Goal: Information Seeking & Learning: Learn about a topic

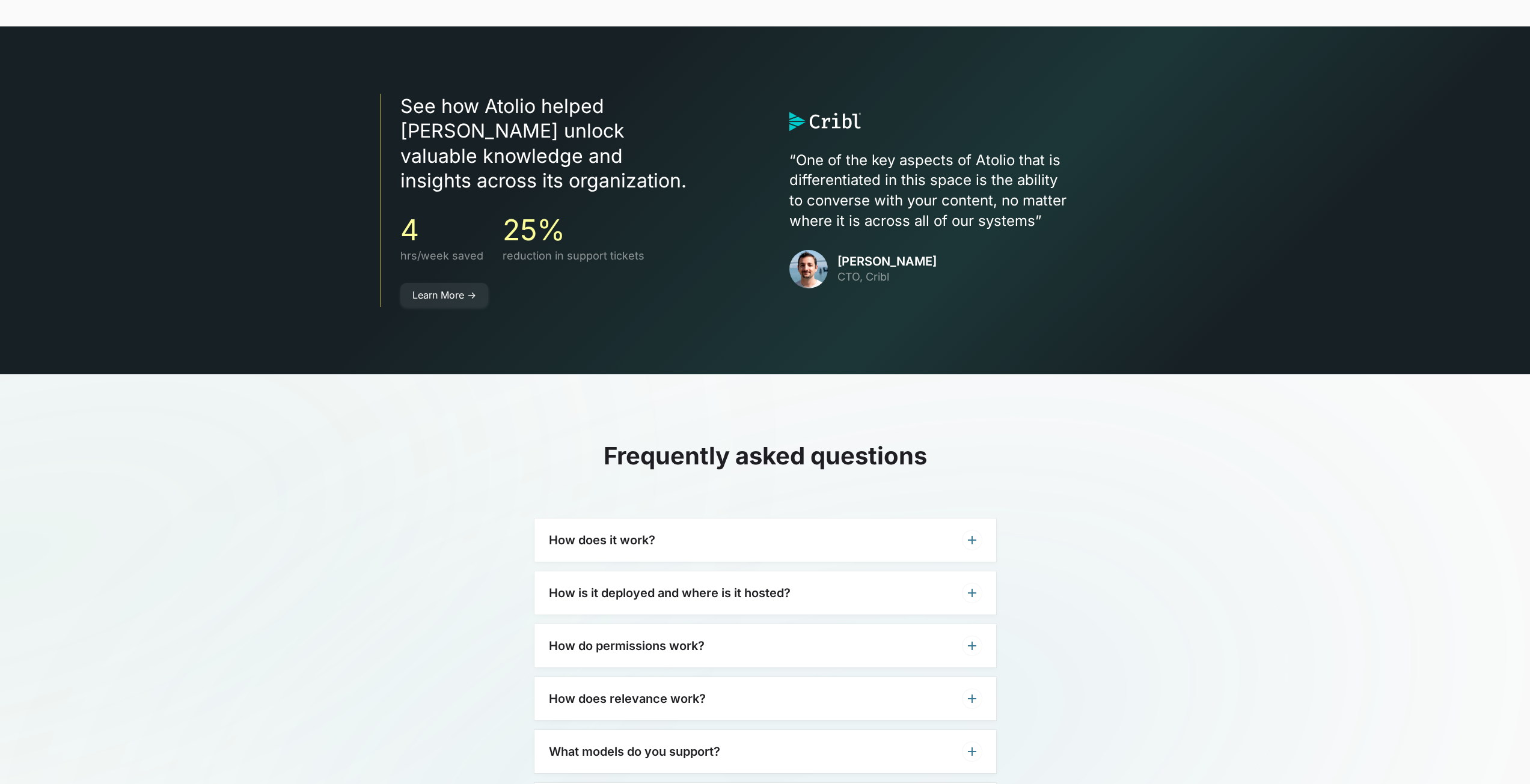
scroll to position [3546, 0]
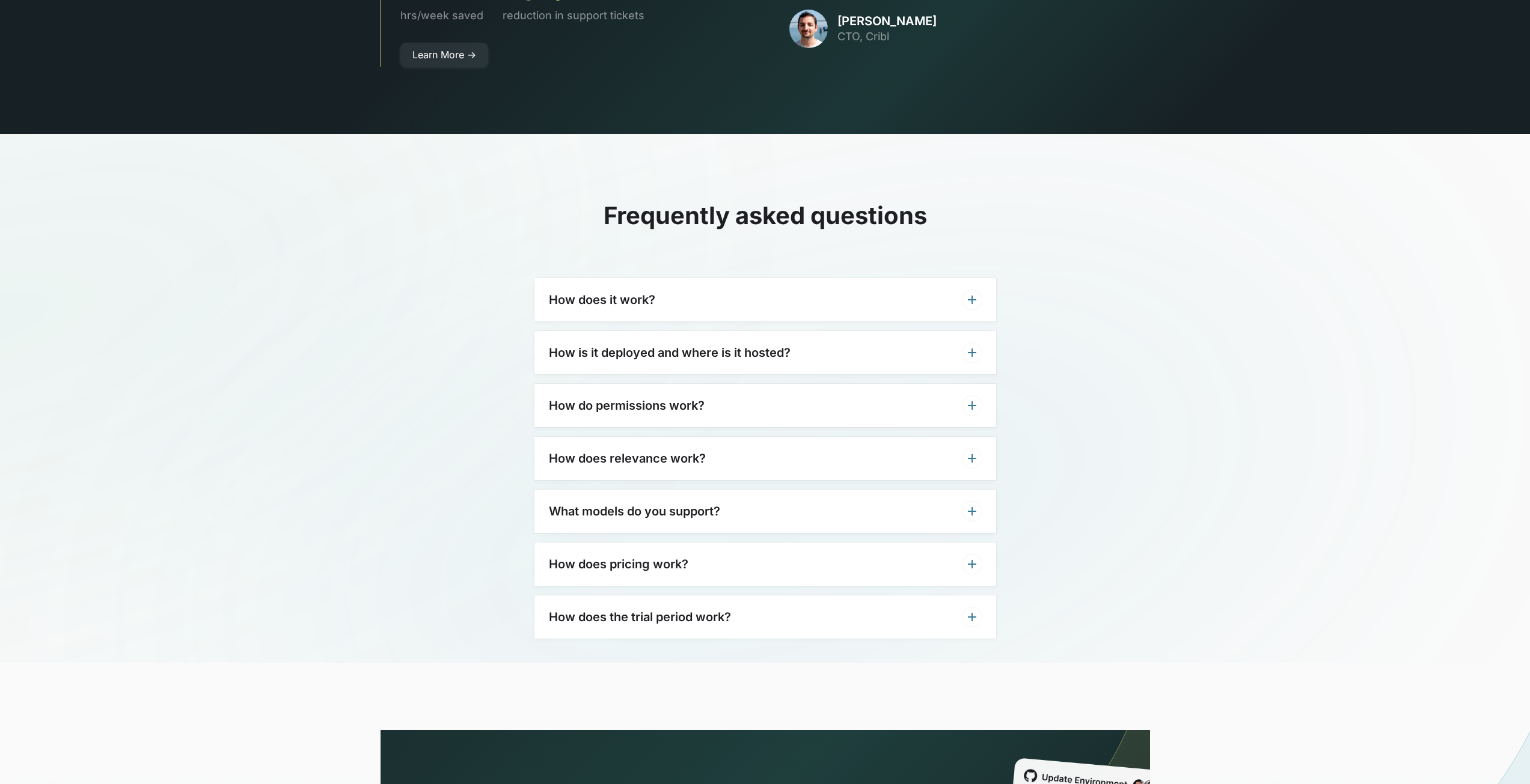
click at [938, 279] on div "How does it work?" at bounding box center [765, 300] width 461 height 44
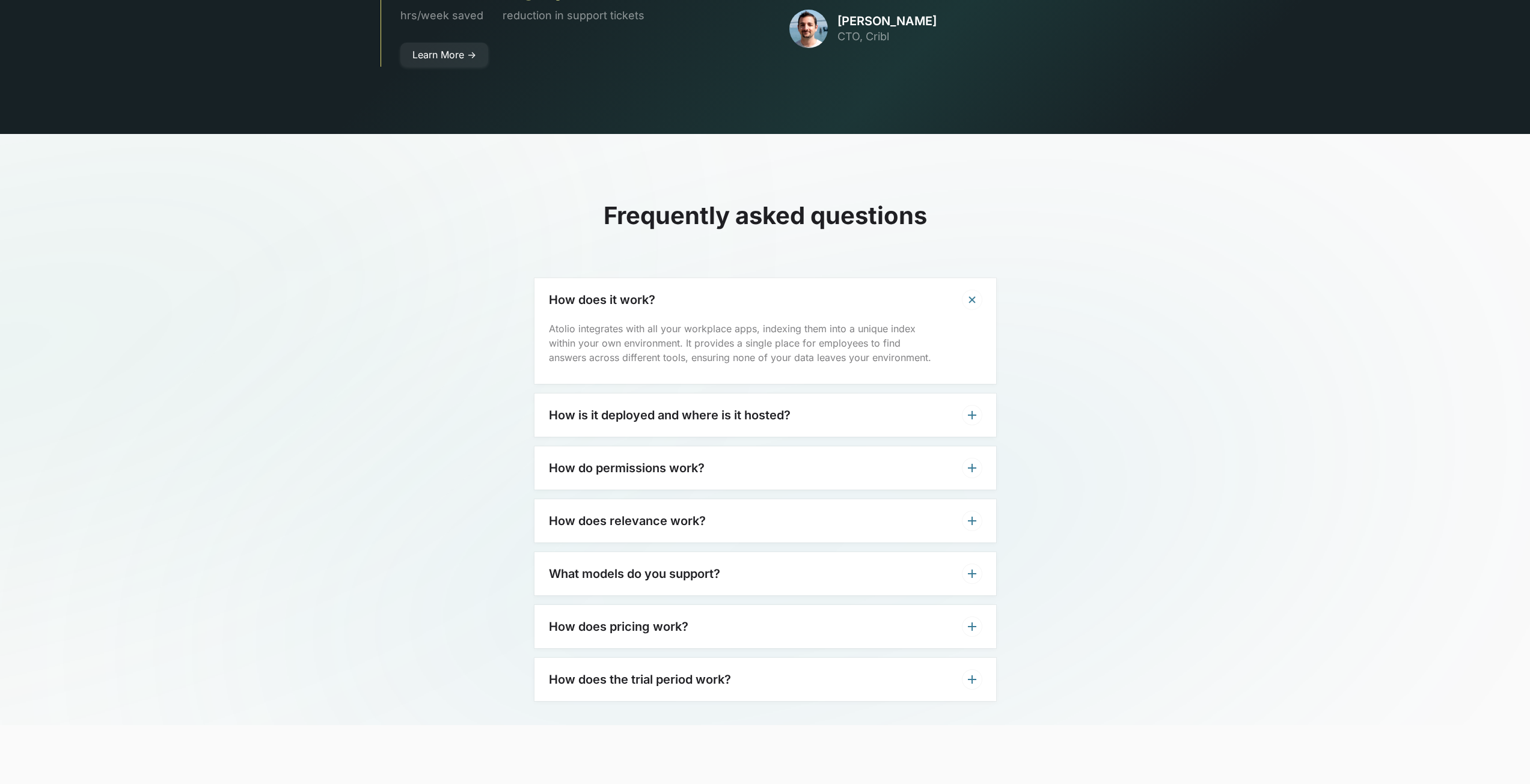
click at [859, 396] on div "How is it deployed and where is it hosted?" at bounding box center [765, 416] width 461 height 44
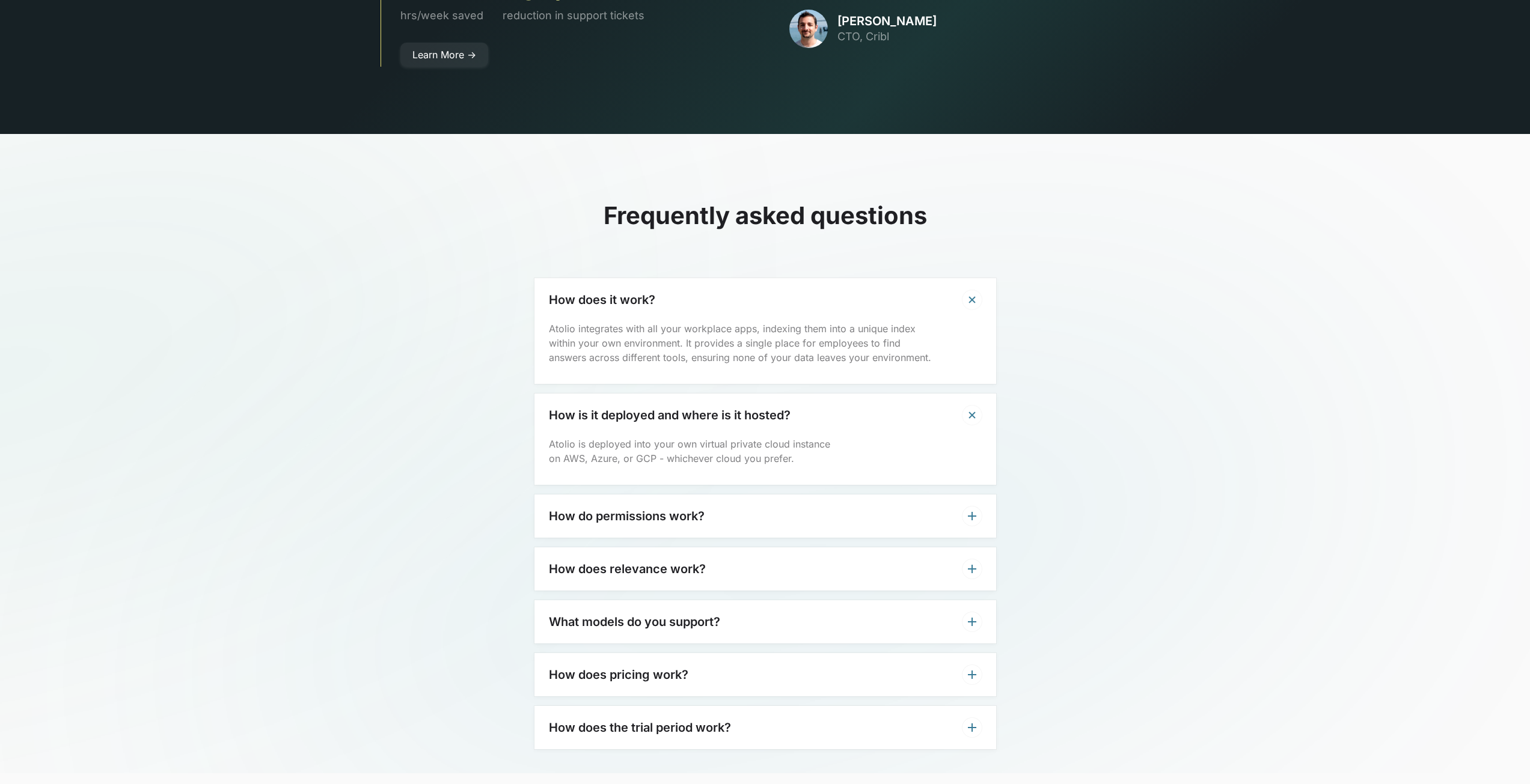
click at [831, 495] on div "How do permissions work?" at bounding box center [765, 516] width 461 height 44
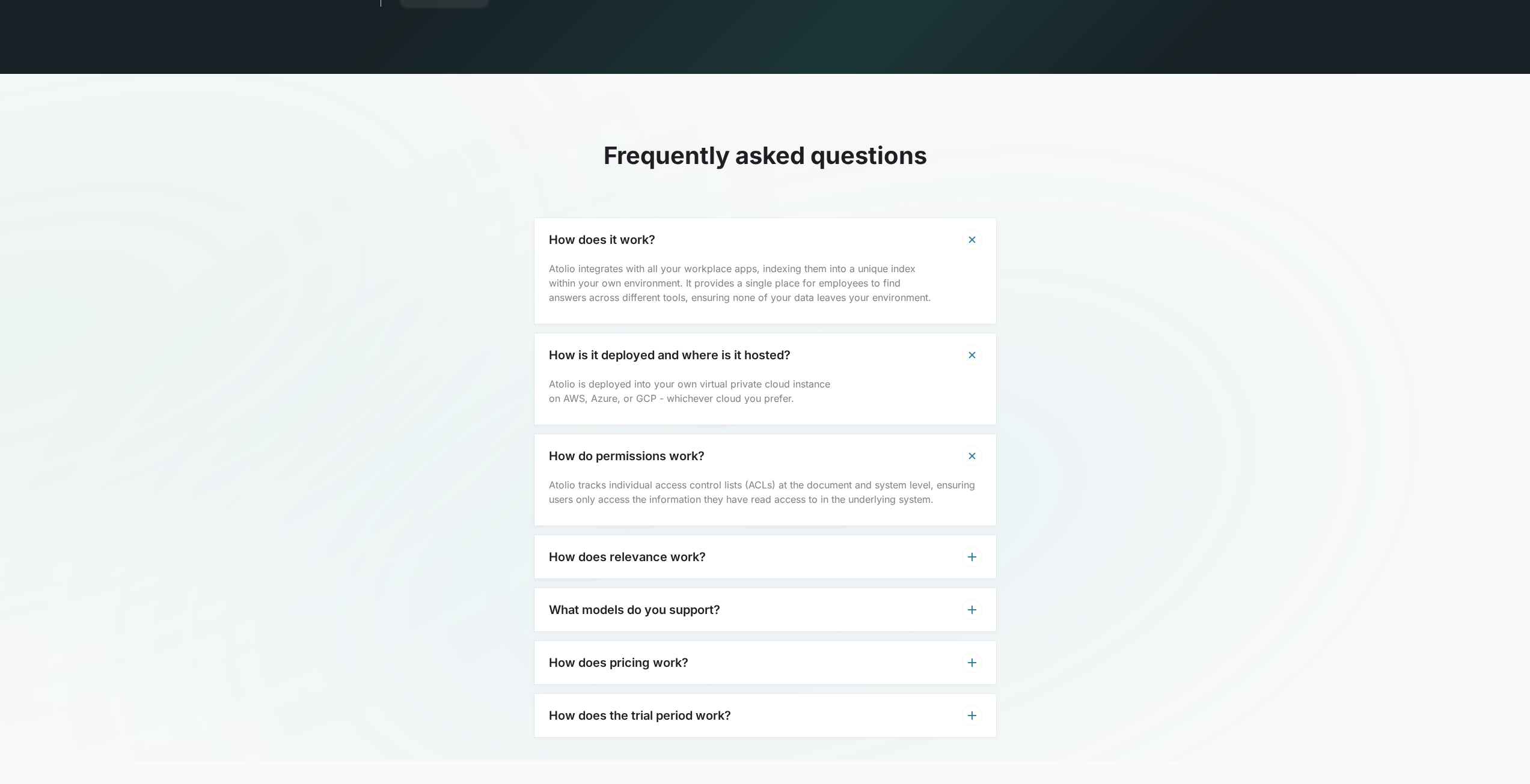
scroll to position [3666, 0]
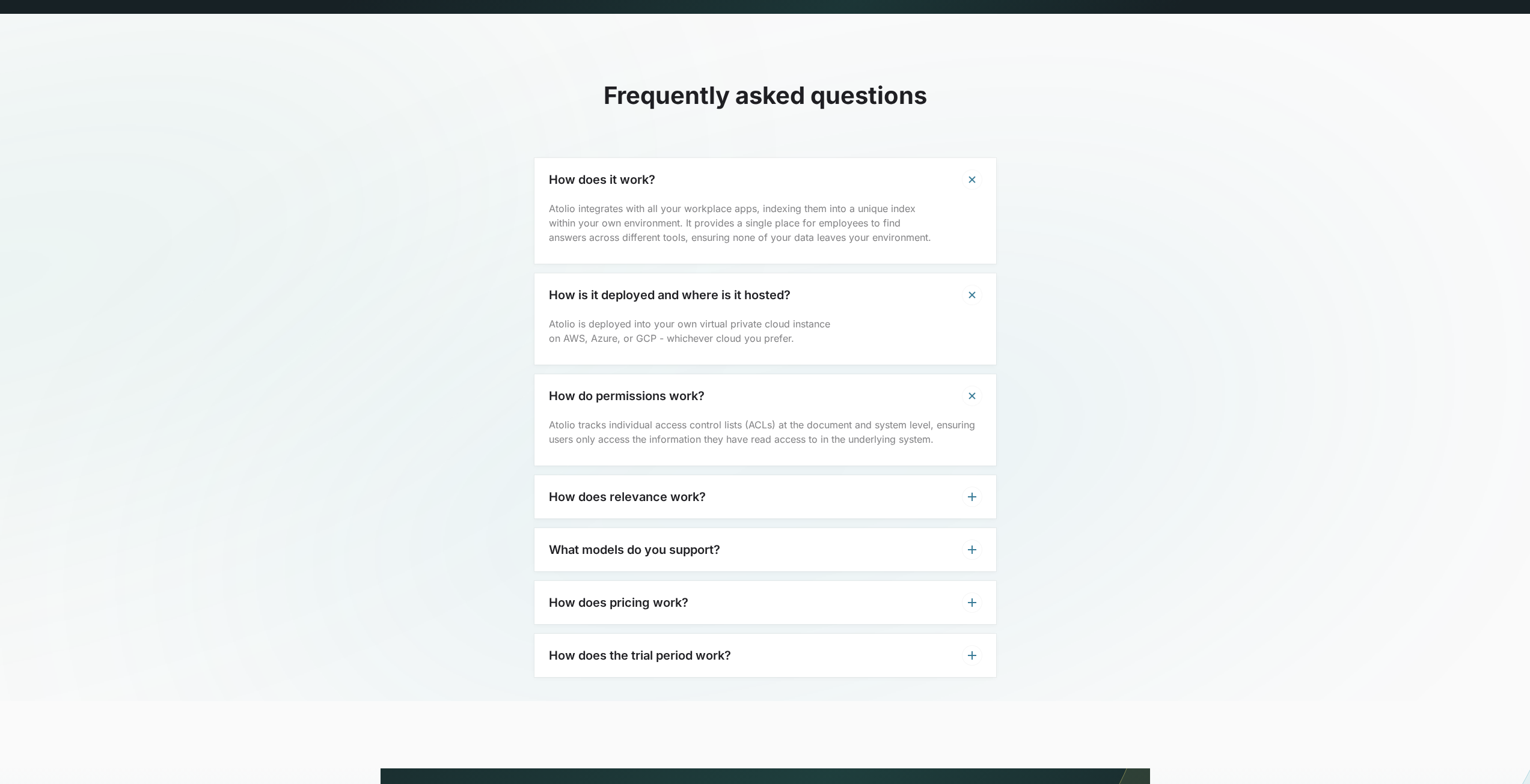
click at [835, 475] on div "How does relevance work?" at bounding box center [765, 497] width 461 height 44
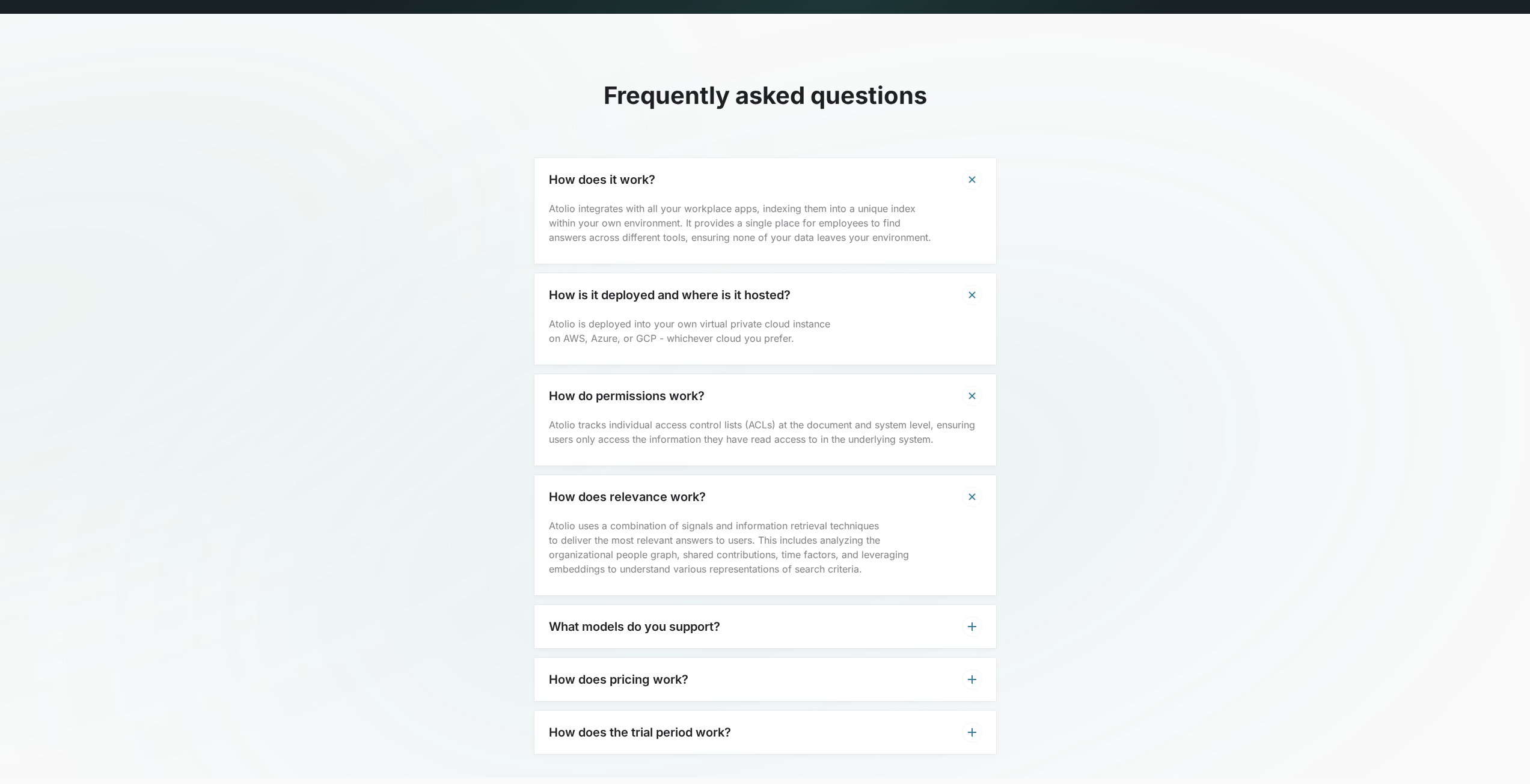
scroll to position [3726, 0]
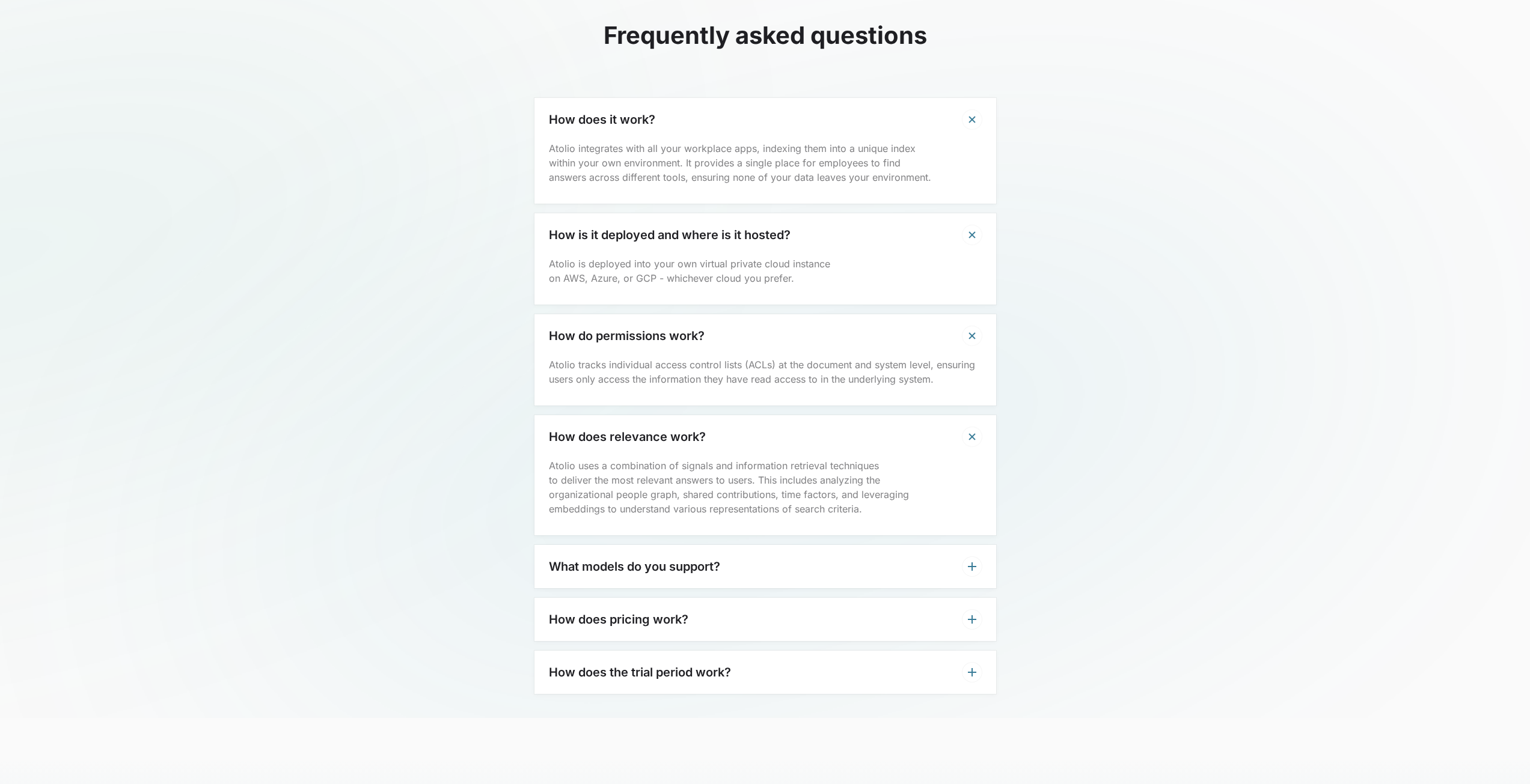
click at [852, 545] on div "What models do you support?" at bounding box center [765, 567] width 461 height 44
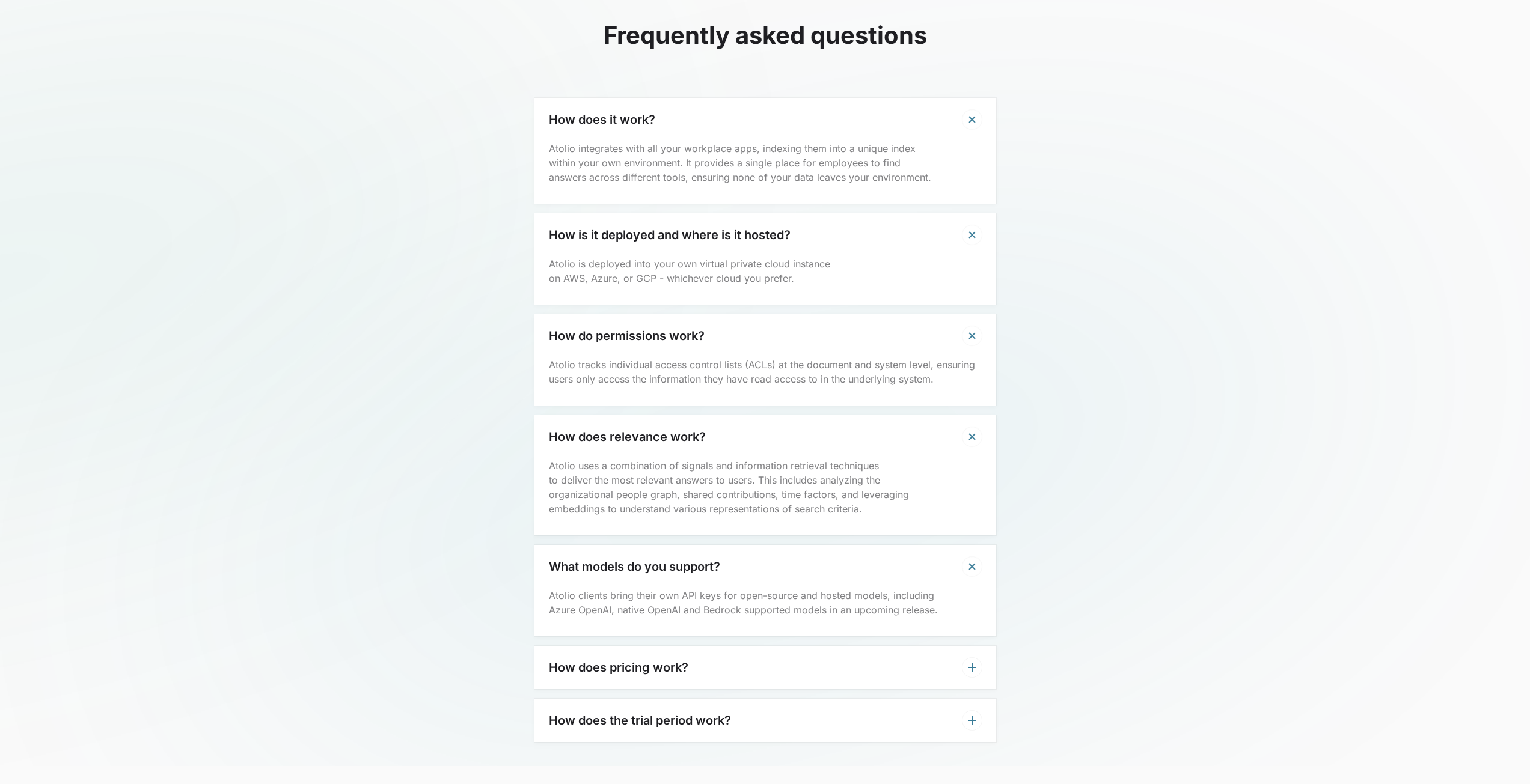
scroll to position [3787, 0]
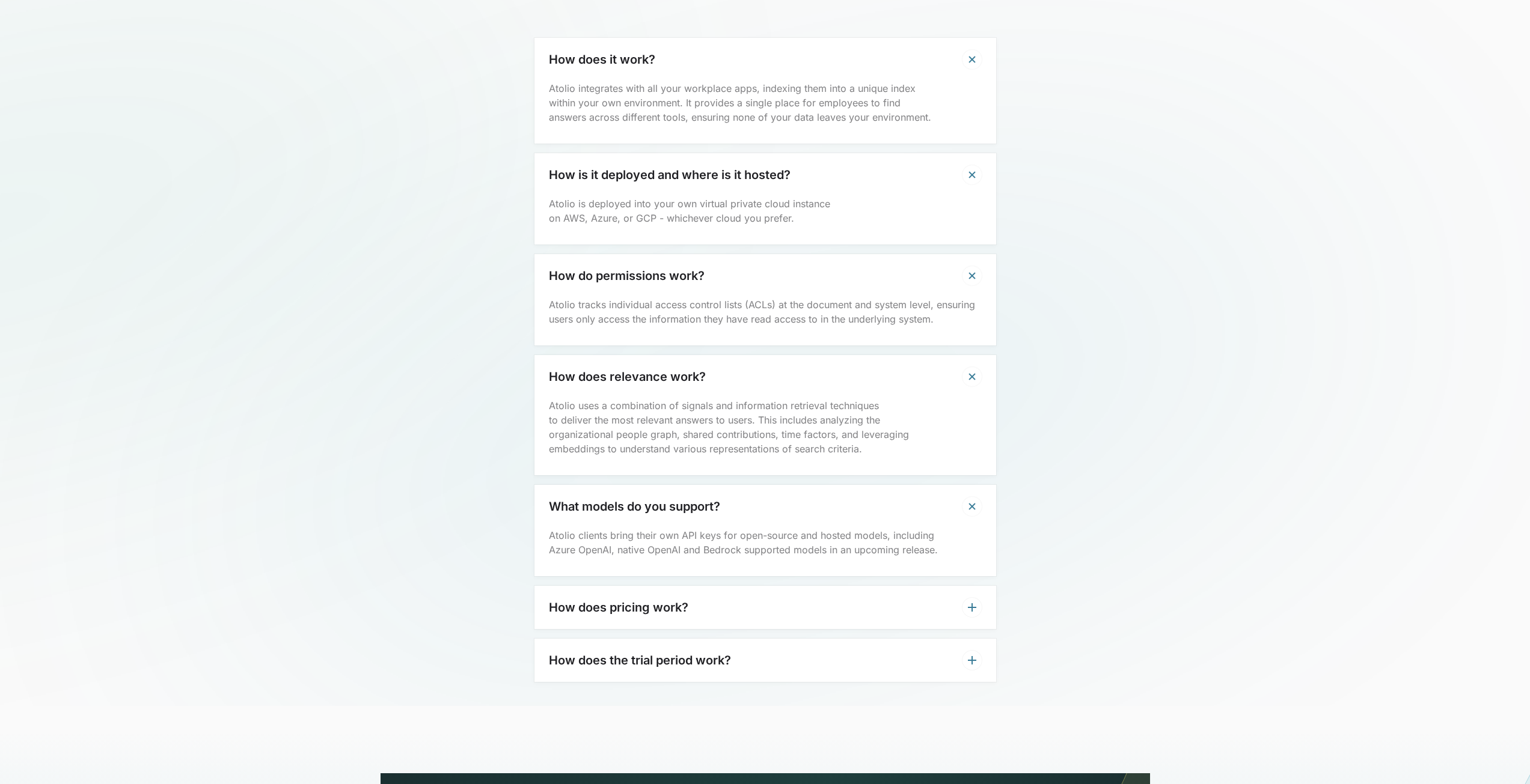
click at [842, 586] on div "How does pricing work?" at bounding box center [765, 608] width 461 height 44
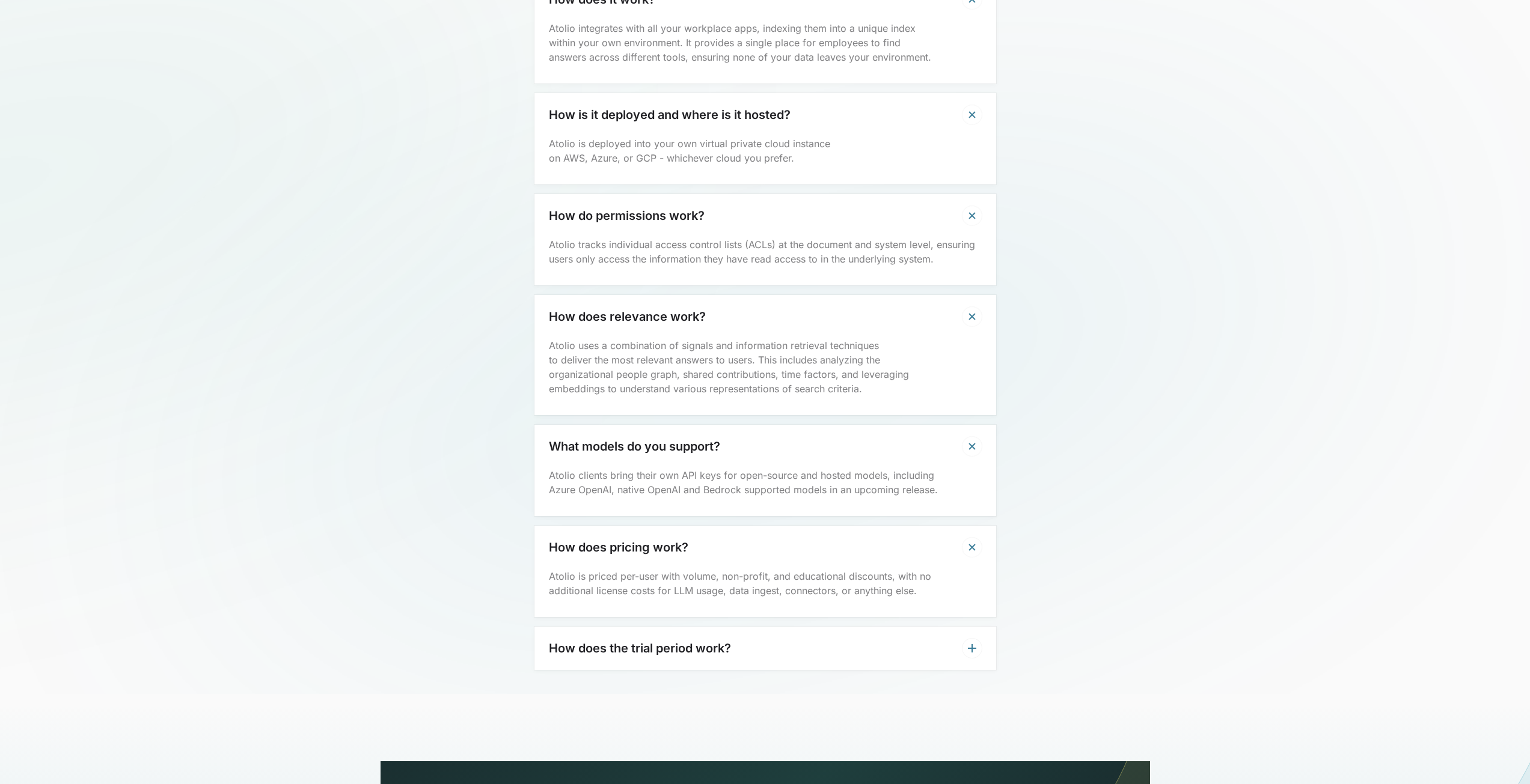
scroll to position [3906, 0]
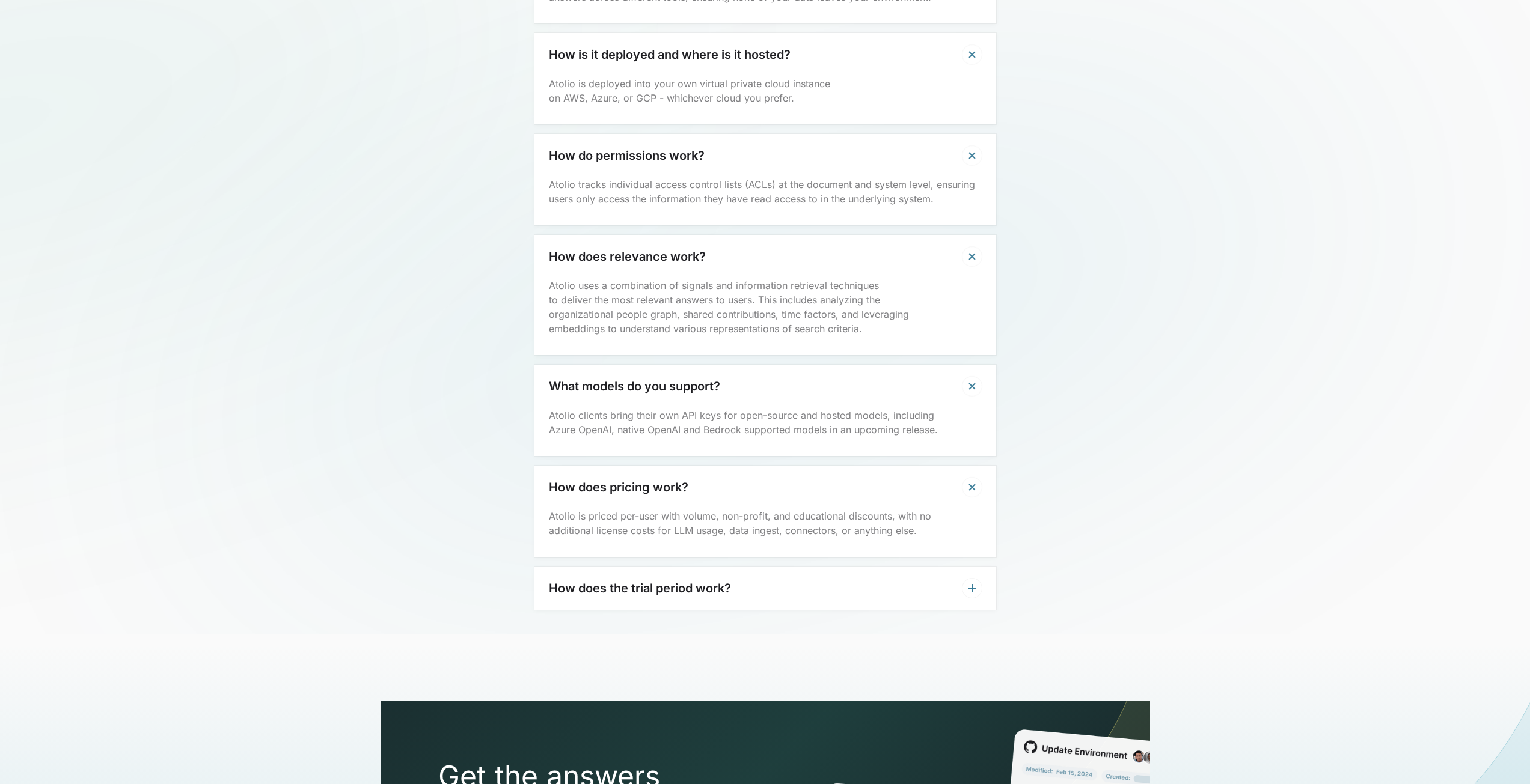
click at [840, 570] on div "How does the trial period work?" at bounding box center [765, 588] width 461 height 44
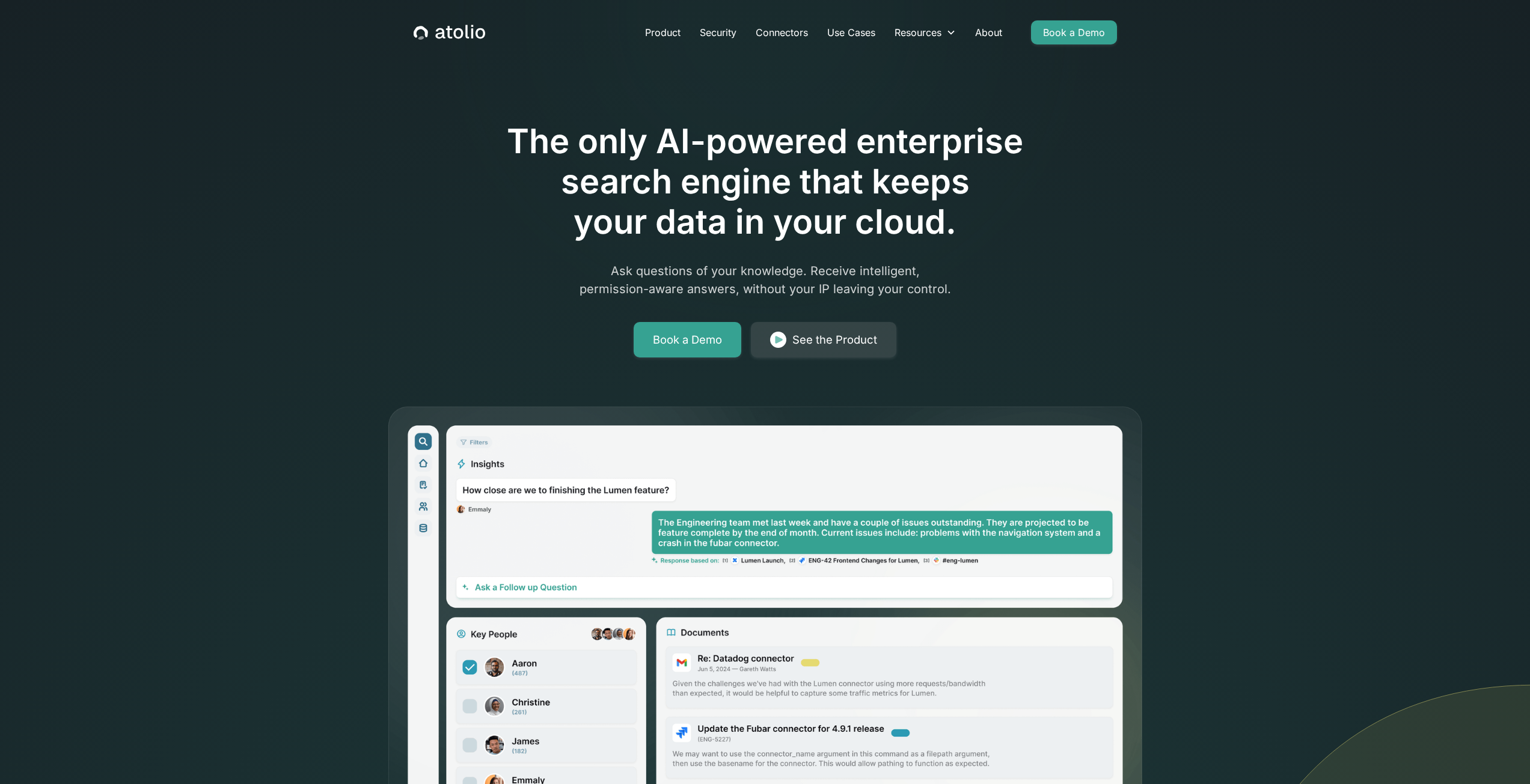
scroll to position [0, 0]
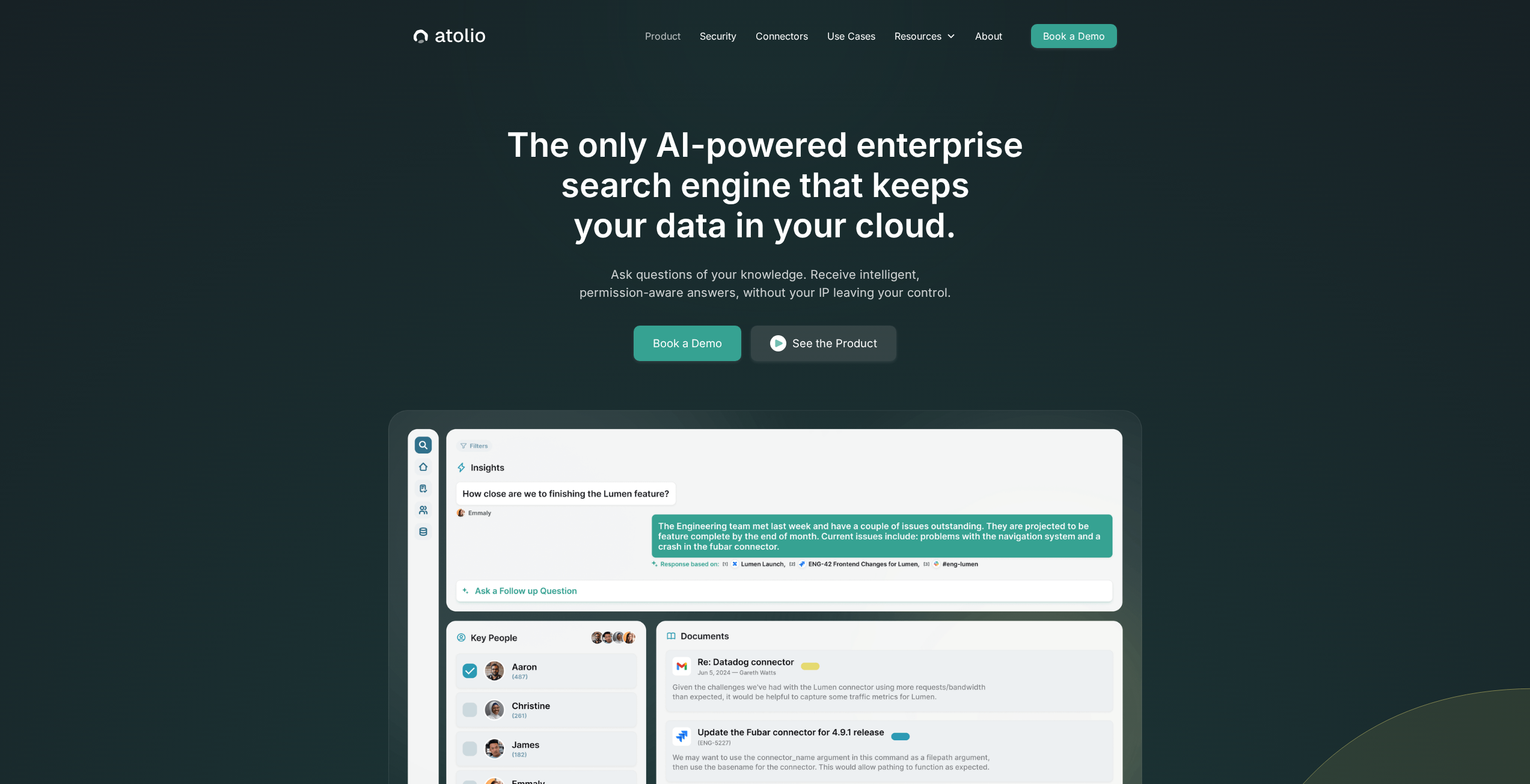
click at [654, 41] on link "Product" at bounding box center [662, 36] width 54 height 24
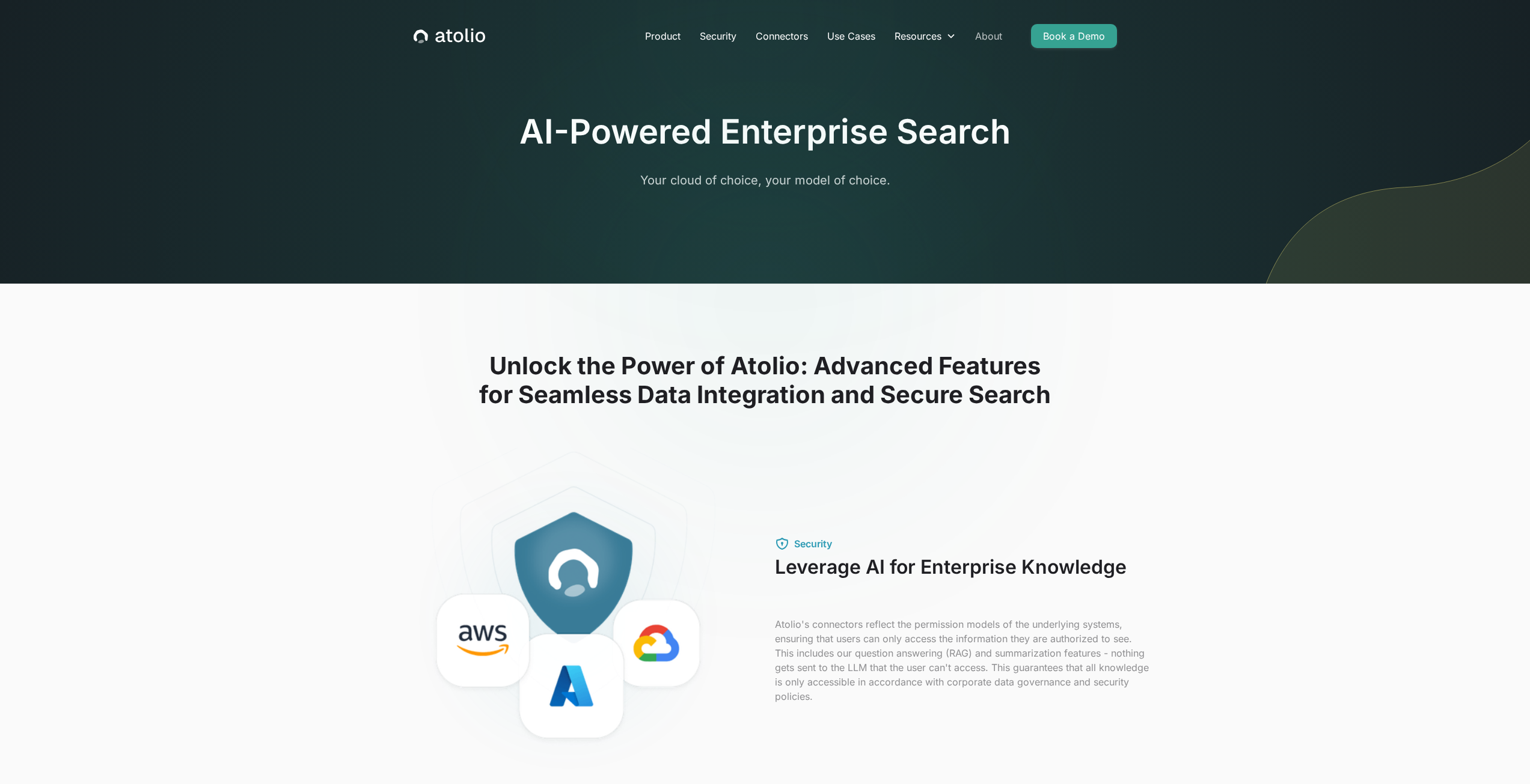
click at [978, 34] on link "About" at bounding box center [989, 36] width 46 height 24
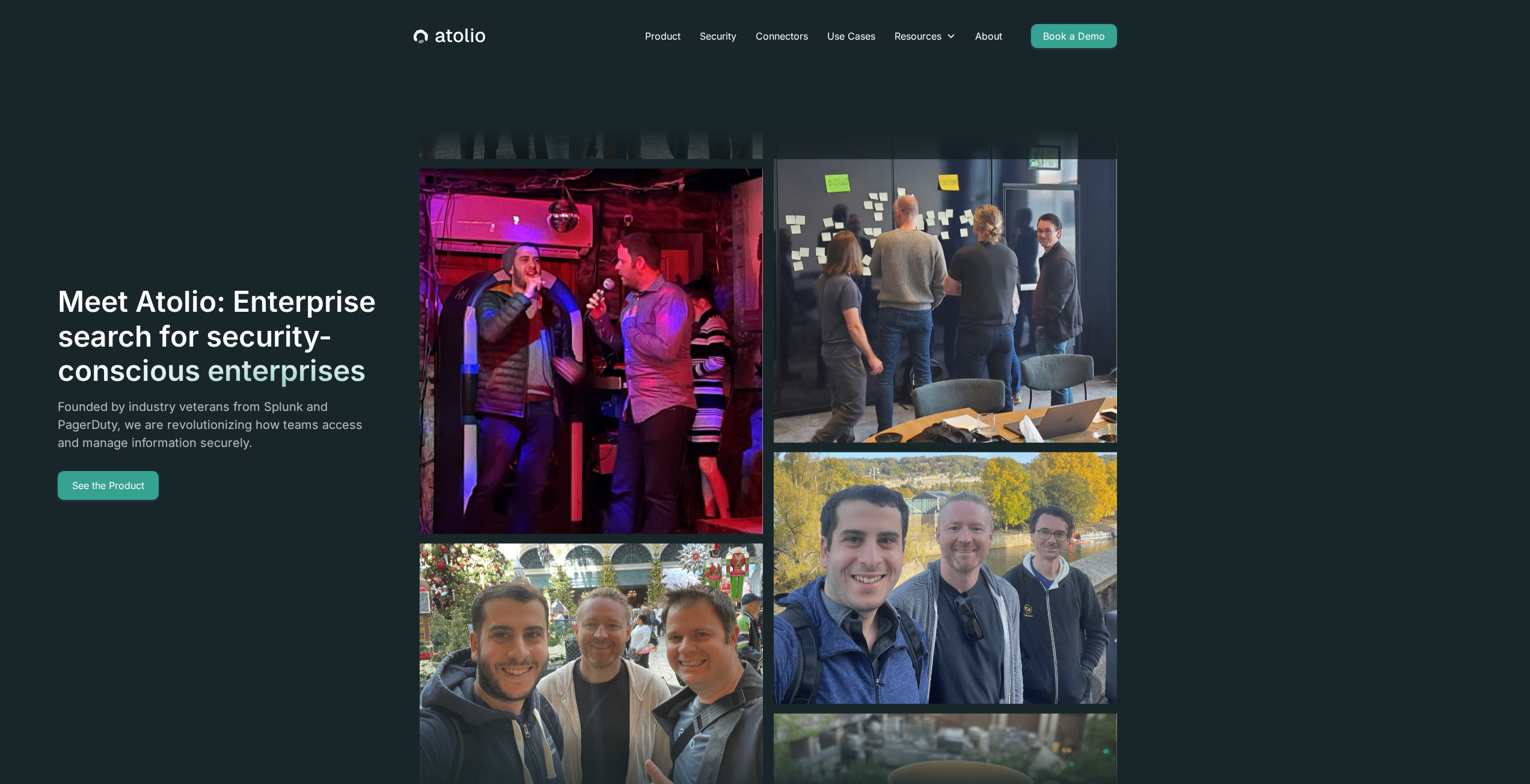
click at [477, 39] on icon "home" at bounding box center [480, 37] width 9 height 11
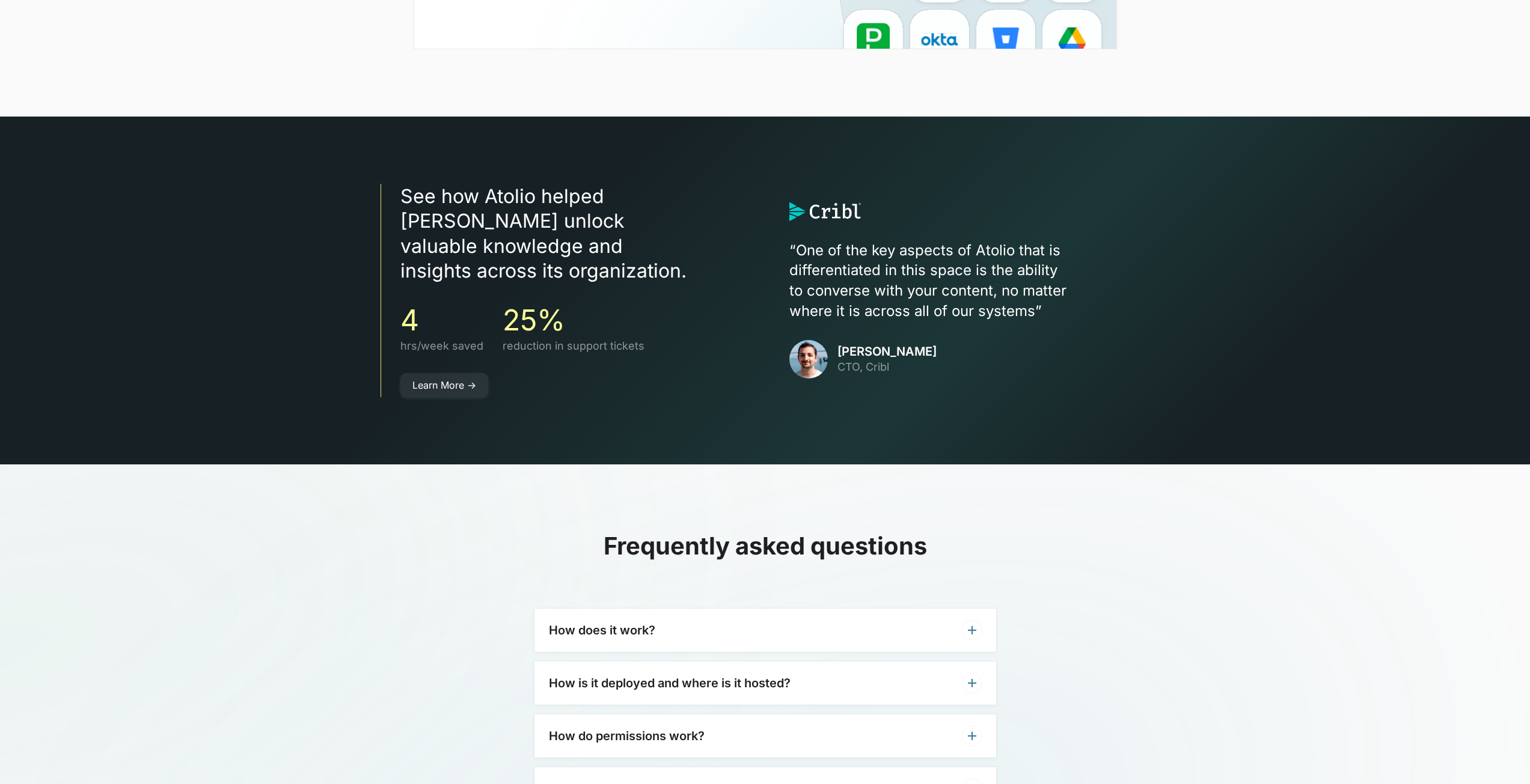
scroll to position [3156, 0]
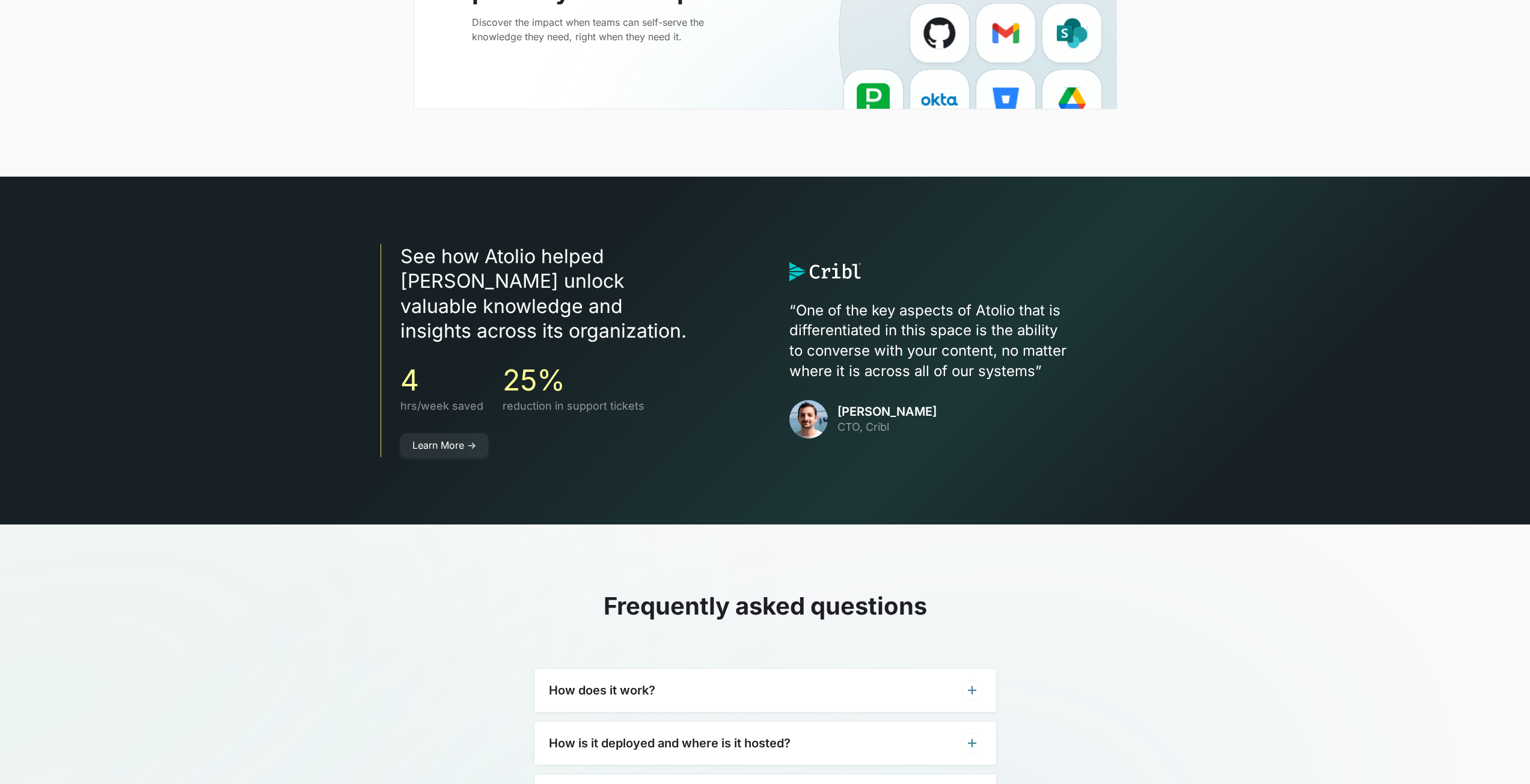
click at [658, 669] on div "How does it work?" at bounding box center [765, 690] width 461 height 44
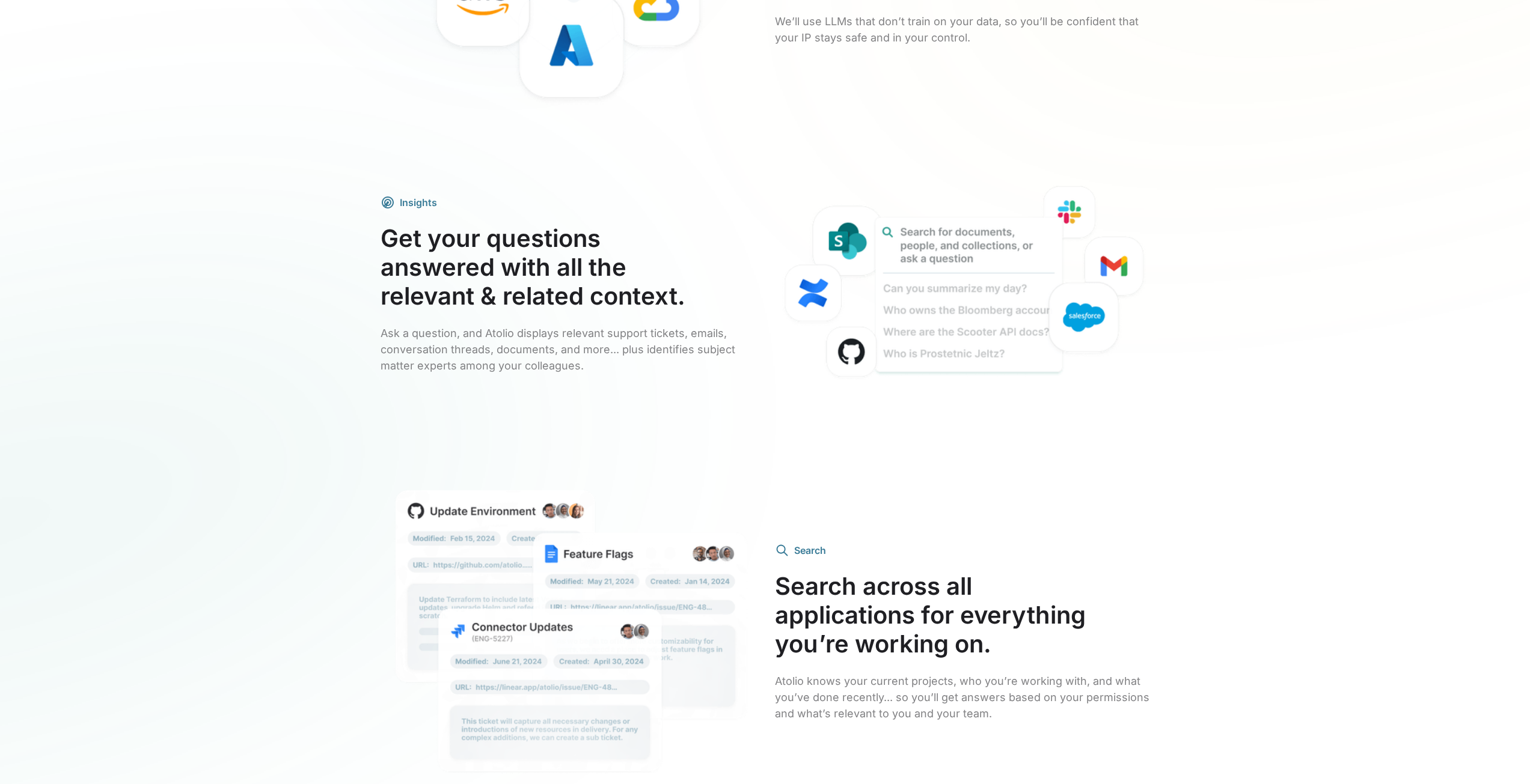
scroll to position [0, 0]
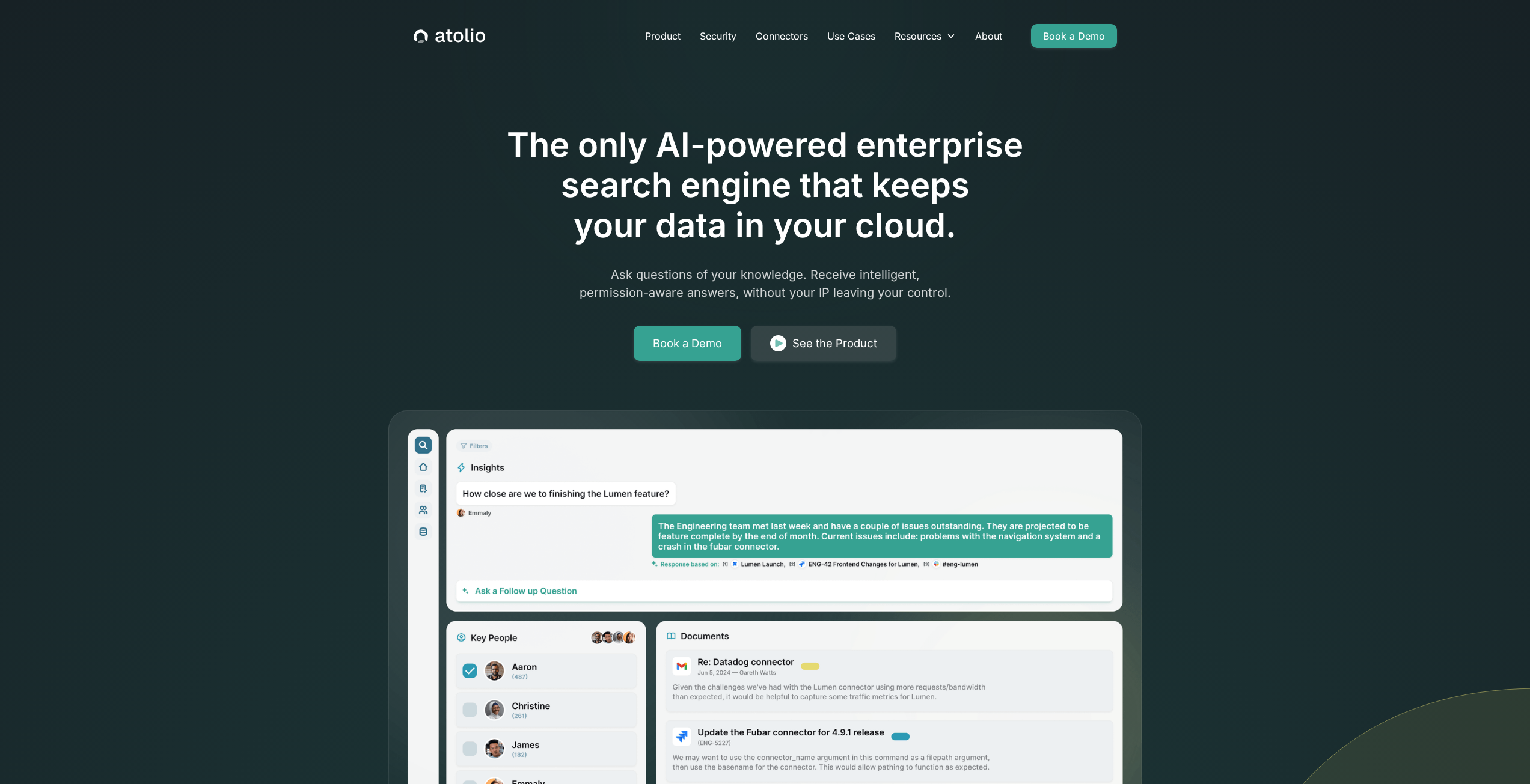
drag, startPoint x: 658, startPoint y: 603, endPoint x: 659, endPoint y: 330, distance: 273.0
click at [990, 33] on link "About" at bounding box center [989, 36] width 46 height 24
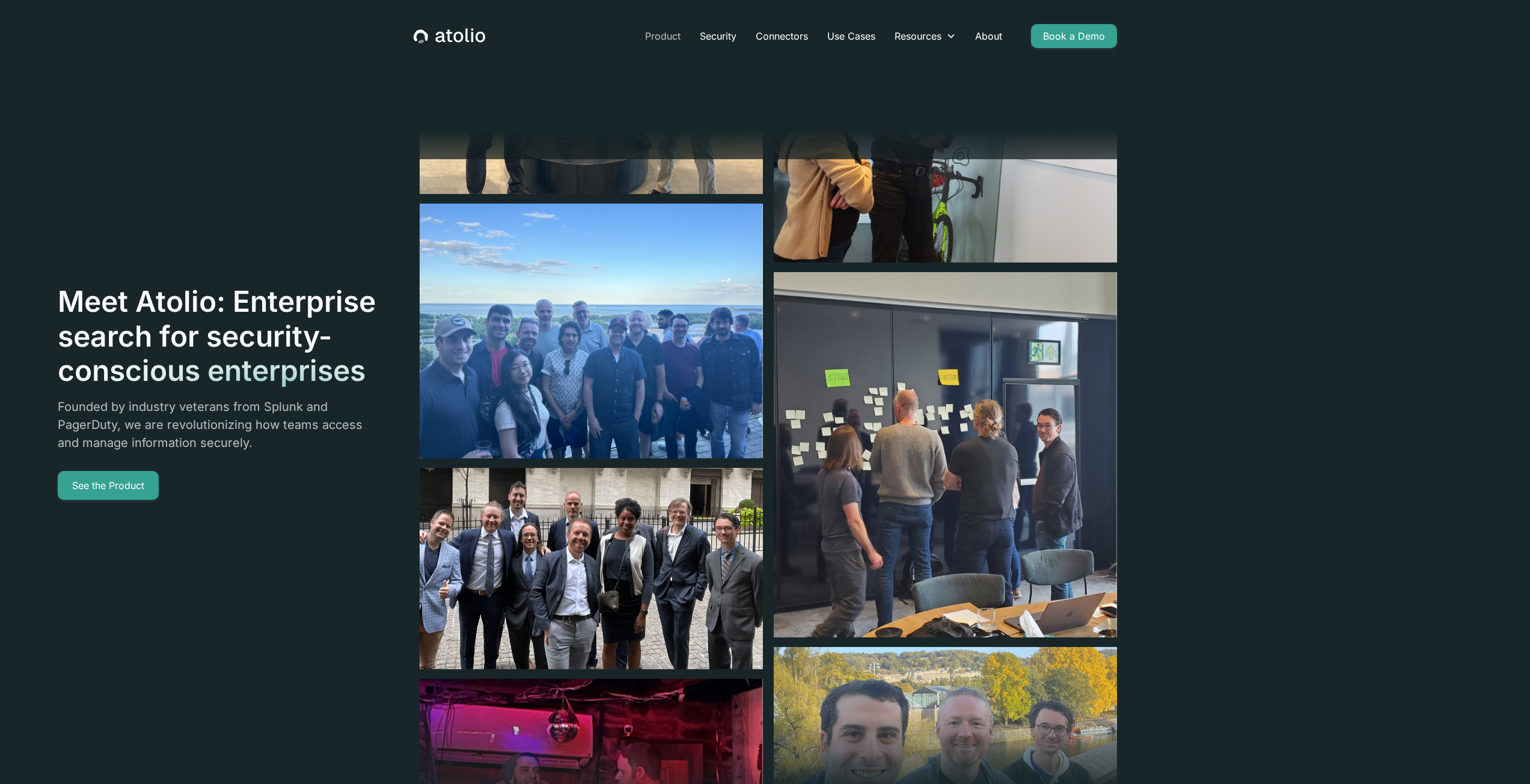
click at [659, 37] on link "Product" at bounding box center [662, 36] width 54 height 24
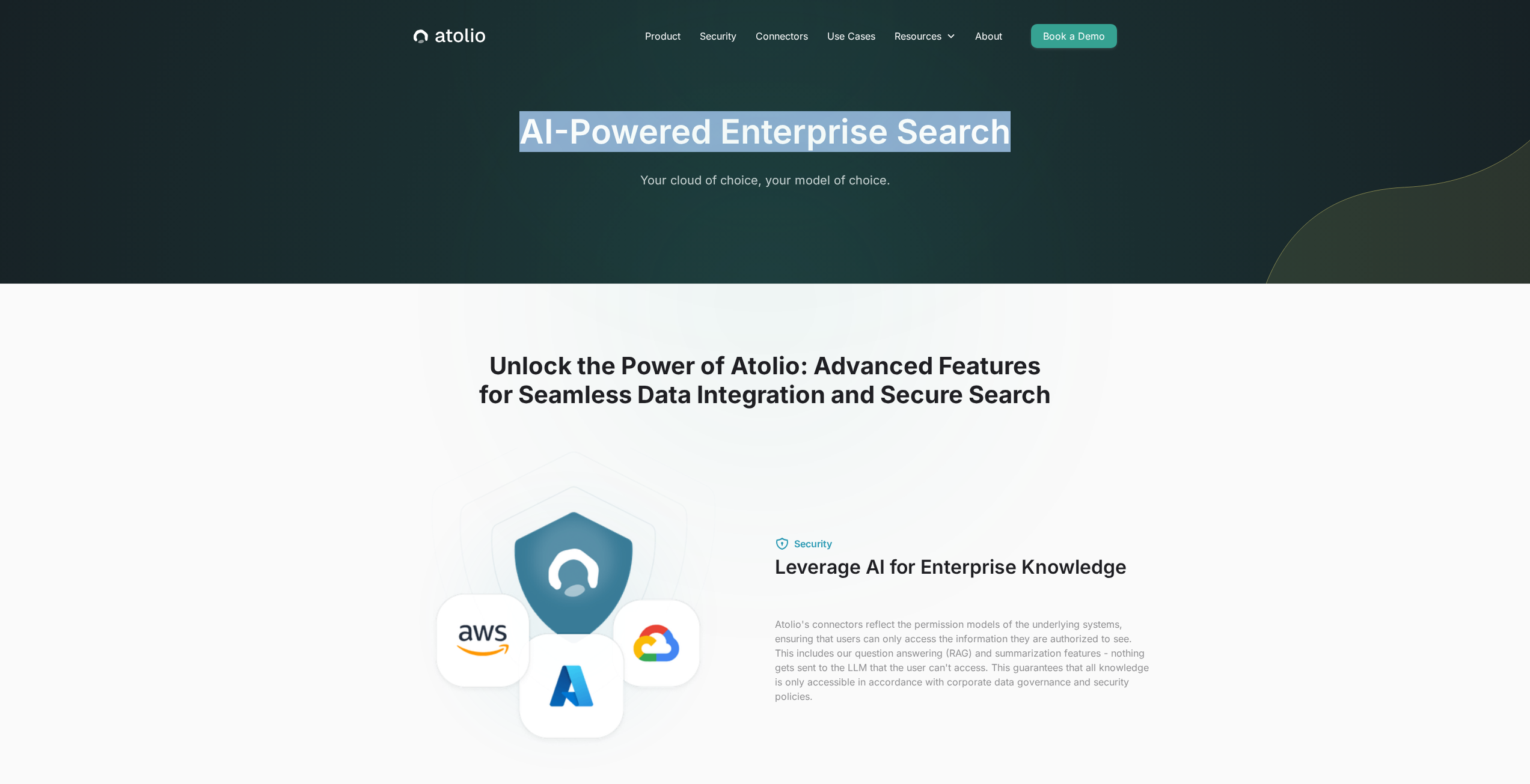
drag, startPoint x: 511, startPoint y: 133, endPoint x: 1009, endPoint y: 144, distance: 498.1
click at [1009, 144] on div "AI-Powered Enterprise Search Your cloud of choice, your model of choice." at bounding box center [765, 171] width 770 height 226
copy h1 "AI-Powered Enterprise Search"
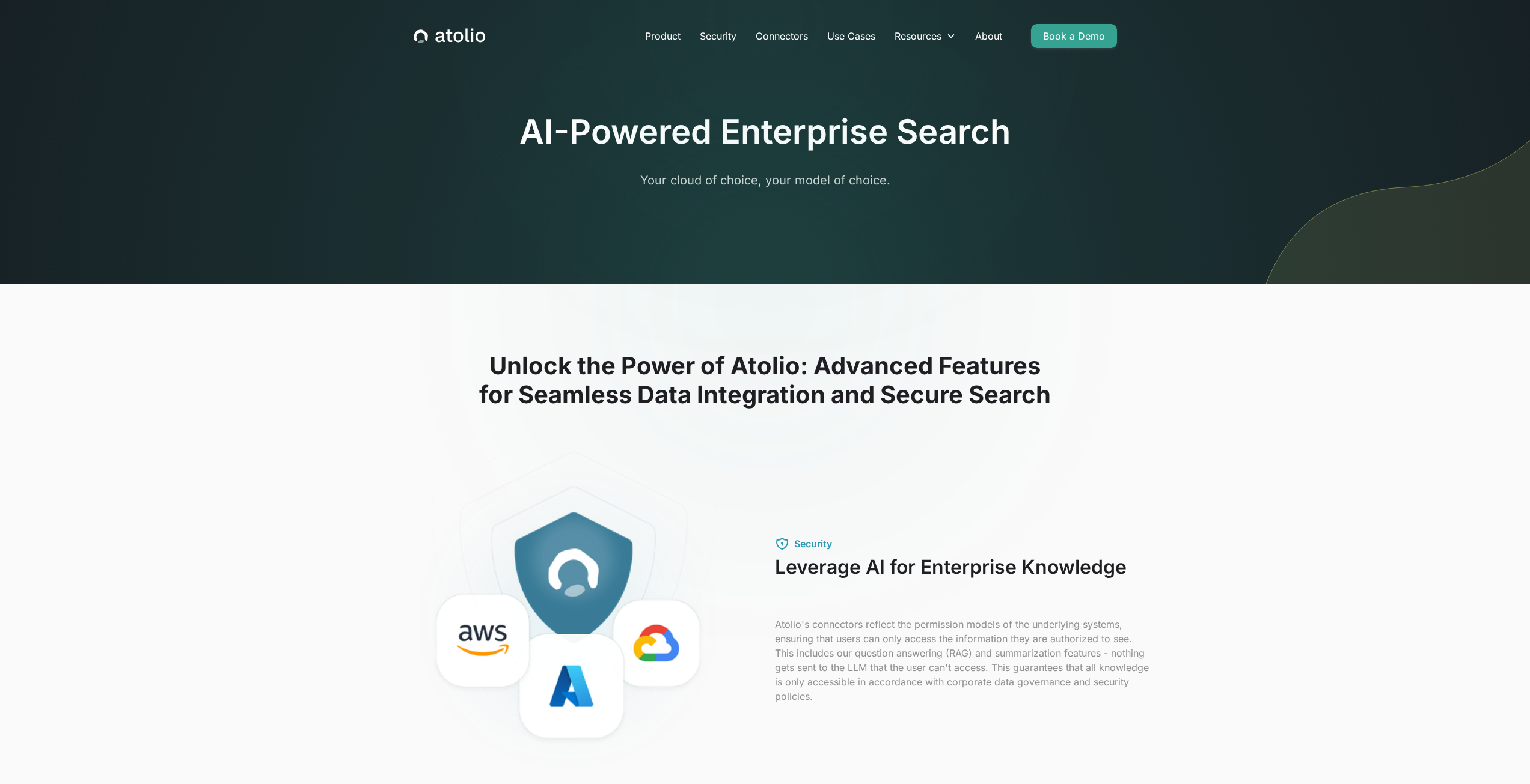
click at [773, 395] on h2 "Unlock the Power of Atolio: Advanced Features for Seamless Data Integration and…" at bounding box center [765, 381] width 770 height 58
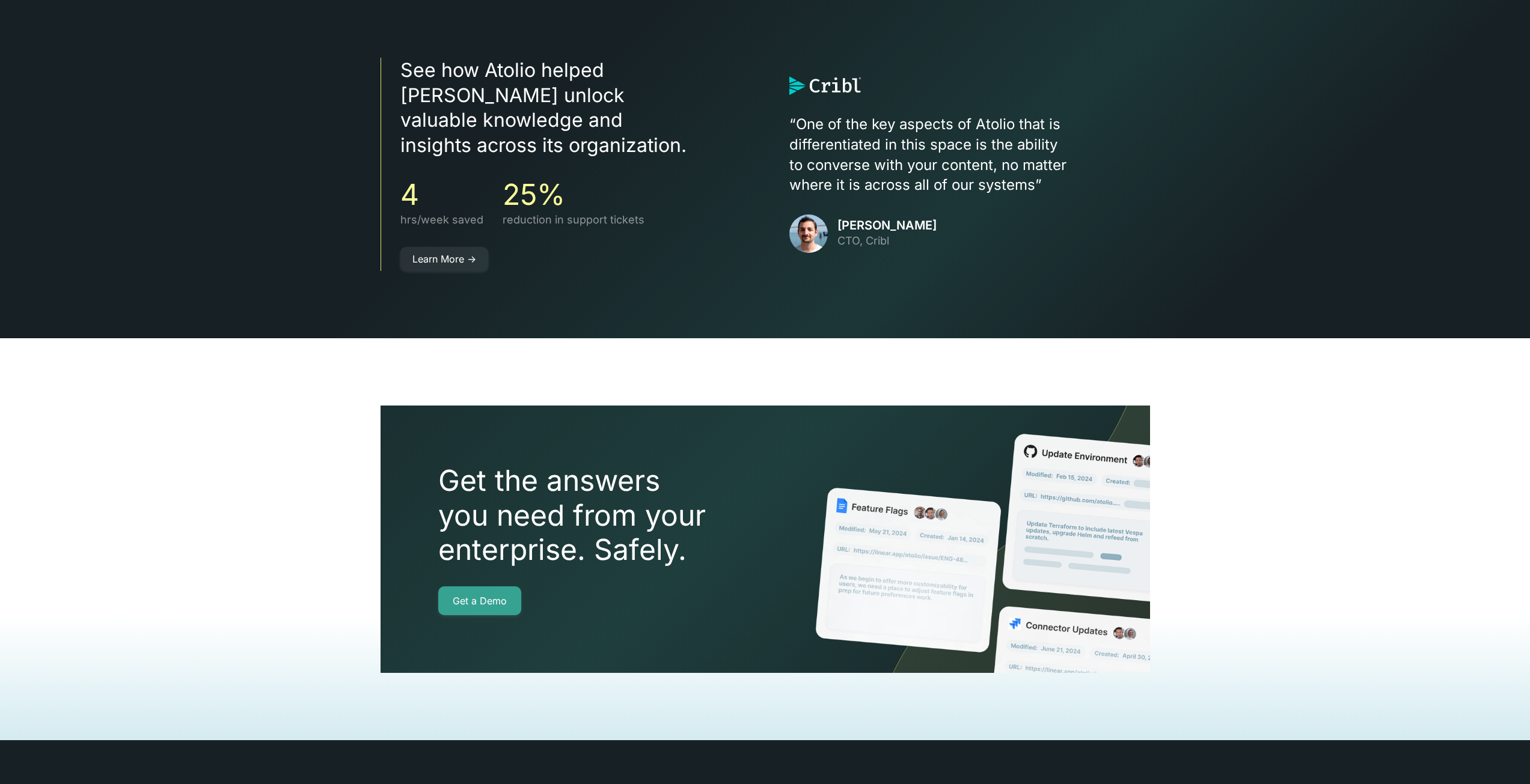
scroll to position [2464, 0]
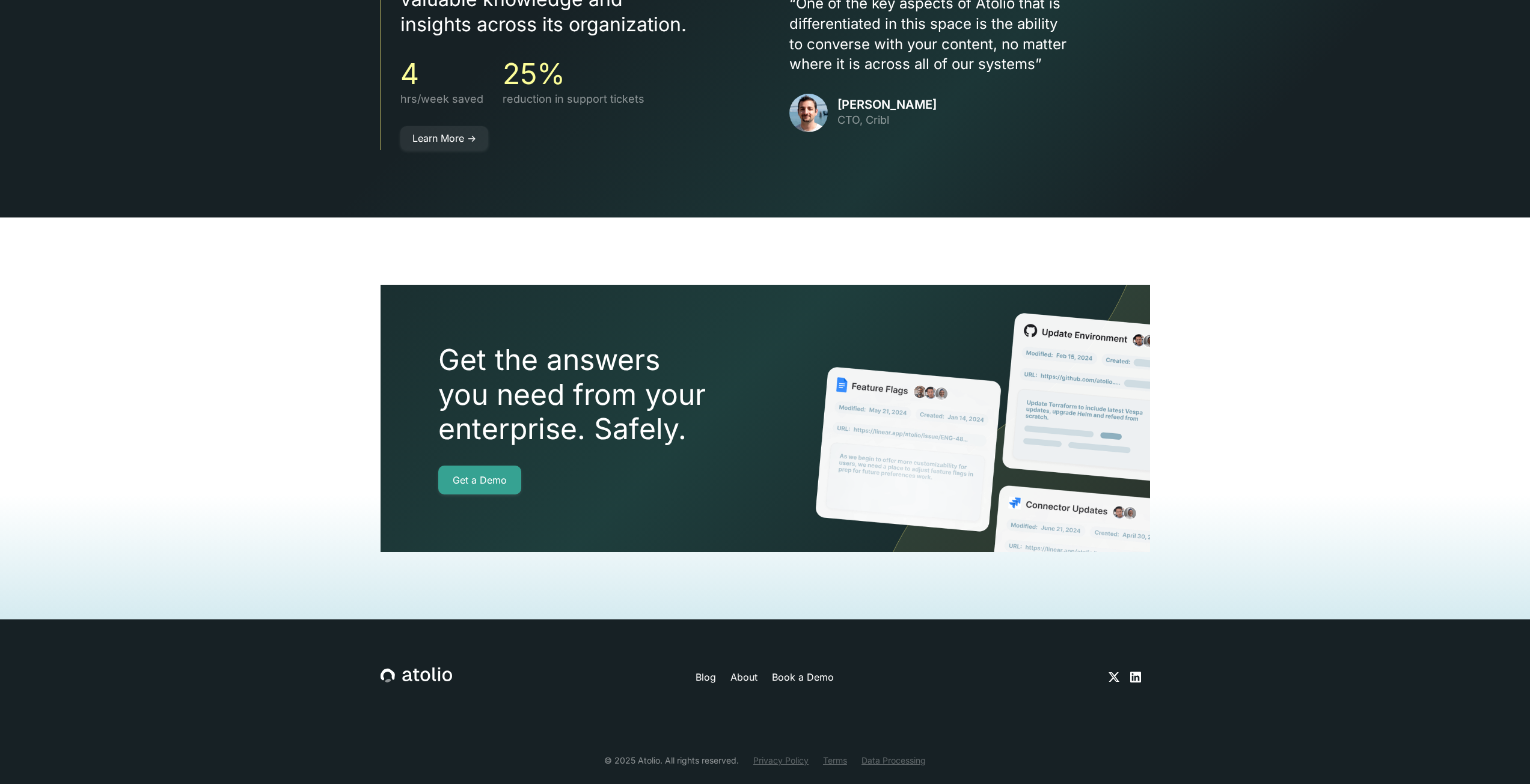
click at [749, 670] on link "About" at bounding box center [744, 677] width 27 height 15
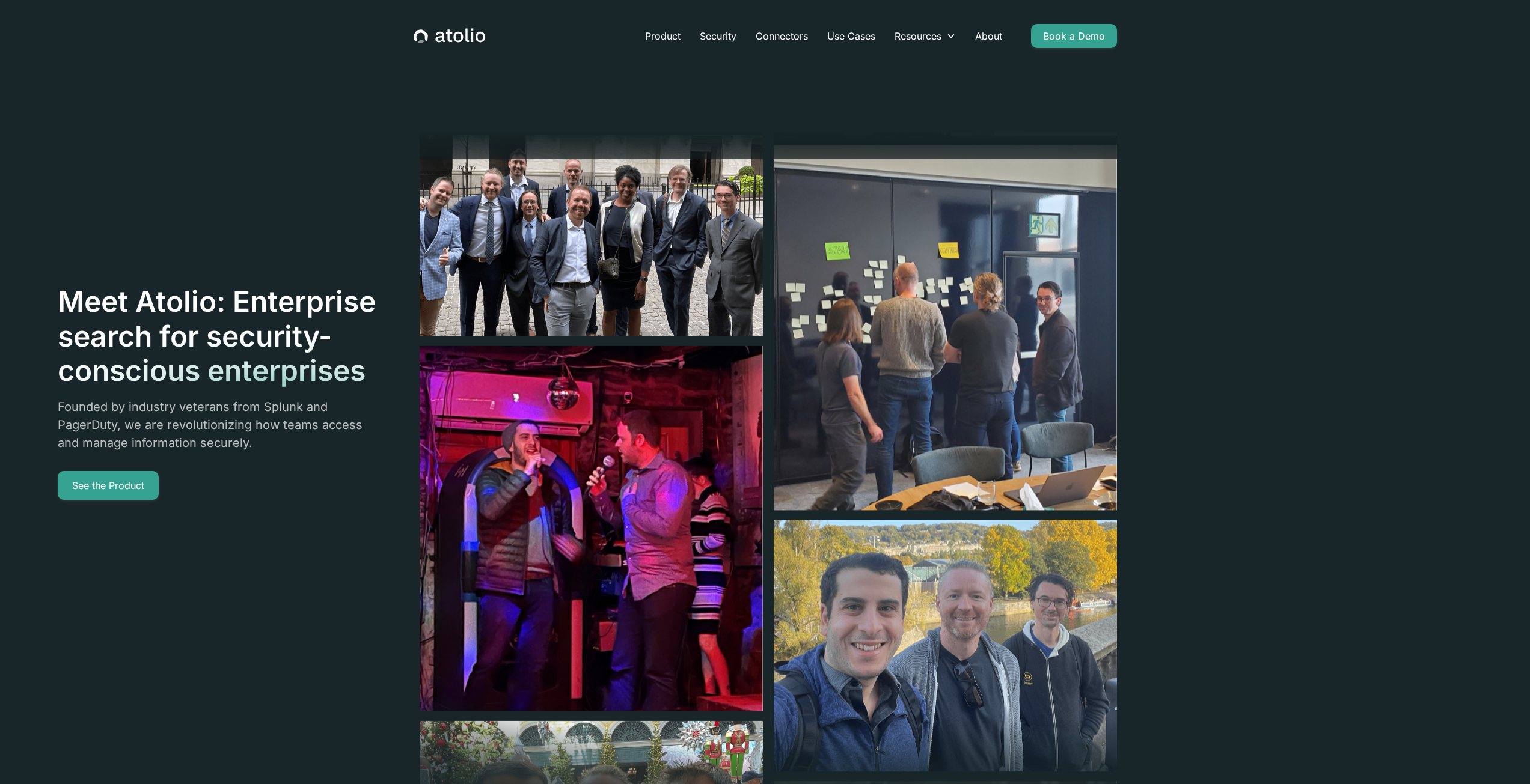
drag, startPoint x: 308, startPoint y: 494, endPoint x: 330, endPoint y: 247, distance: 248.0
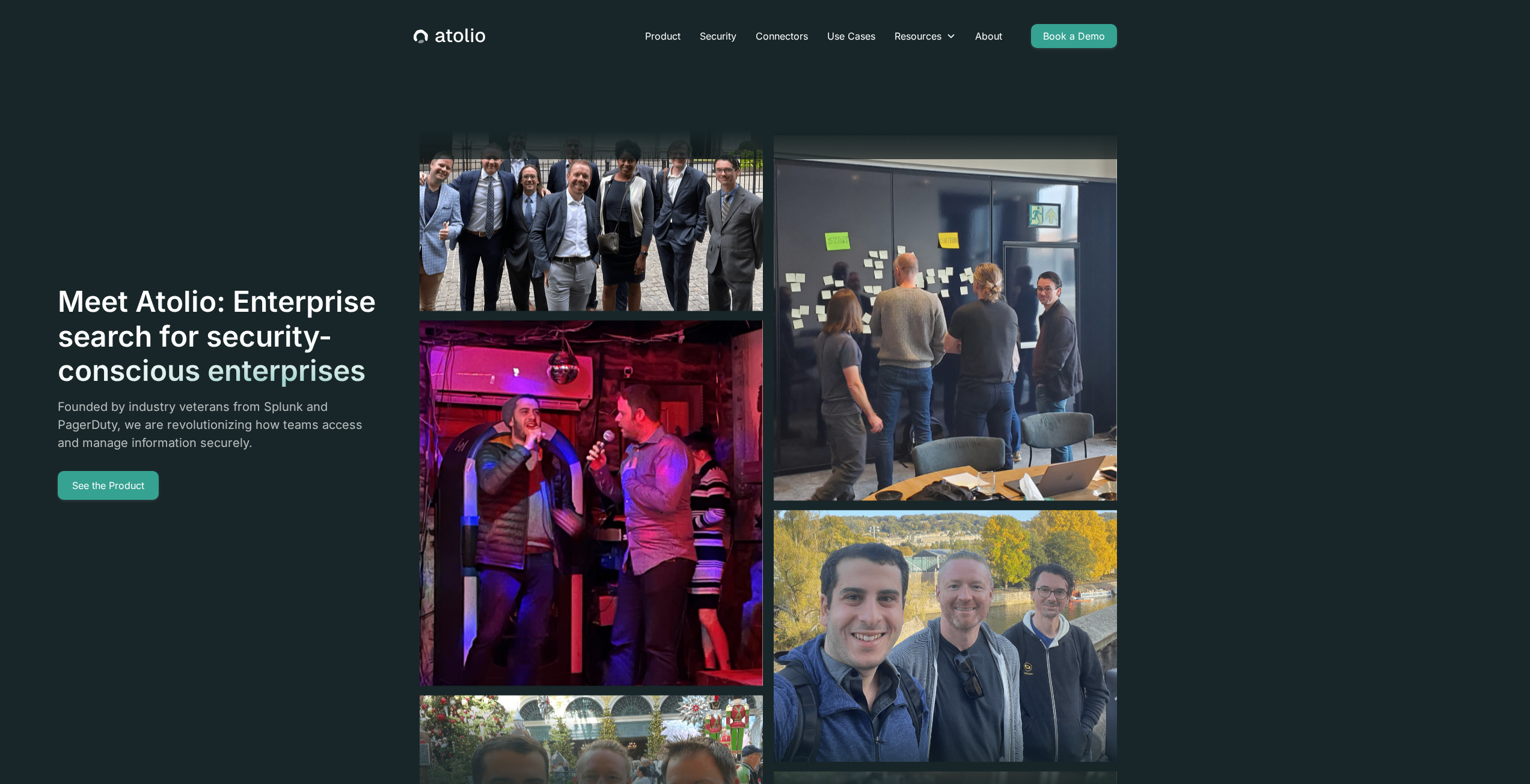
click at [473, 33] on icon "home" at bounding box center [449, 36] width 72 height 16
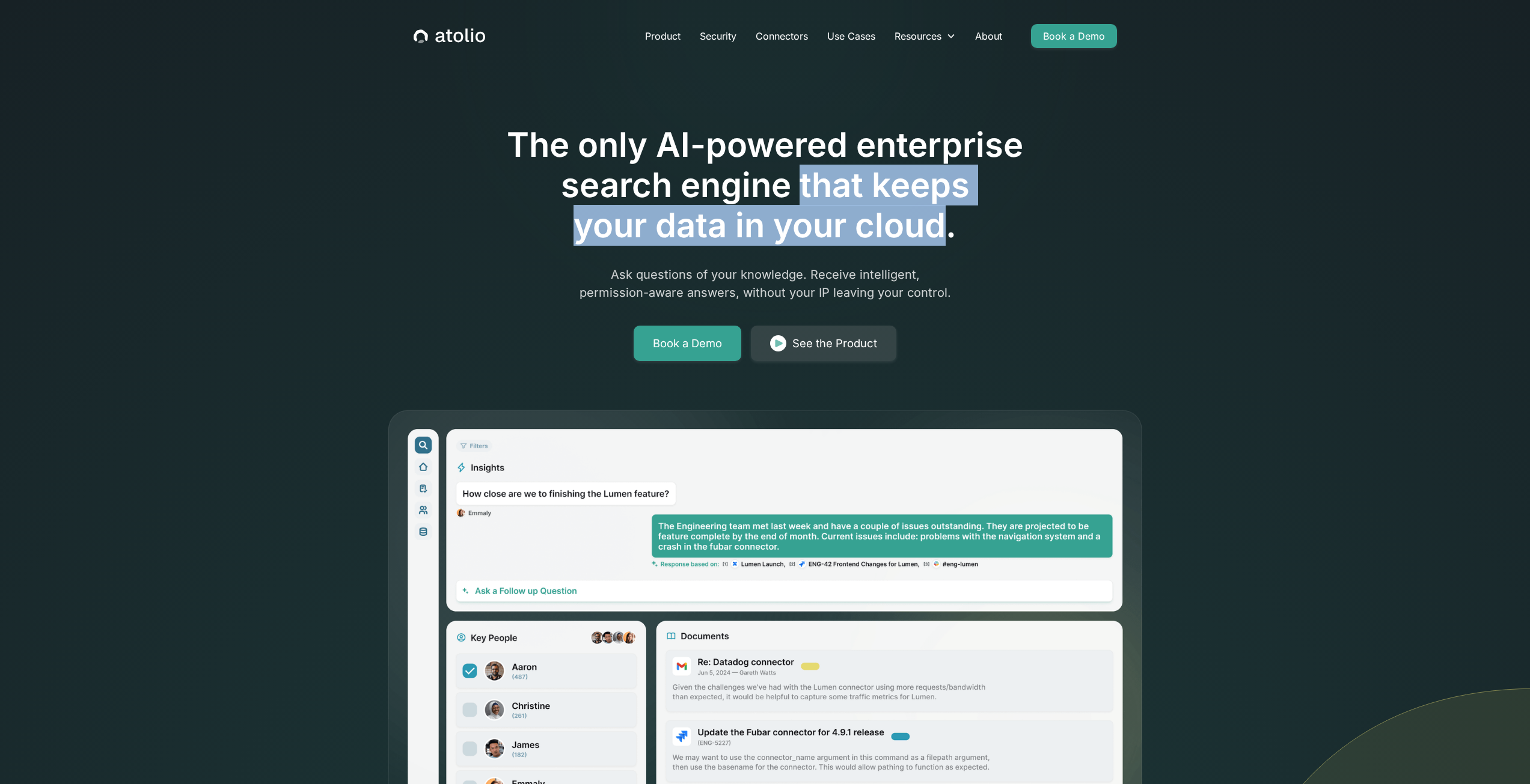
drag, startPoint x: 803, startPoint y: 181, endPoint x: 943, endPoint y: 218, distance: 144.8
click at [943, 218] on h1 "The only AI-powered enterprise search engine that keeps your data in your cloud." at bounding box center [765, 185] width 616 height 121
copy h1 "that keeps your data in your cloud"
drag, startPoint x: 1200, startPoint y: 351, endPoint x: 1204, endPoint y: 419, distance: 68.1
click at [1199, 352] on header "The only AI-powered enterprise search engine that keeps your data in your cloud…" at bounding box center [765, 513] width 1530 height 1026
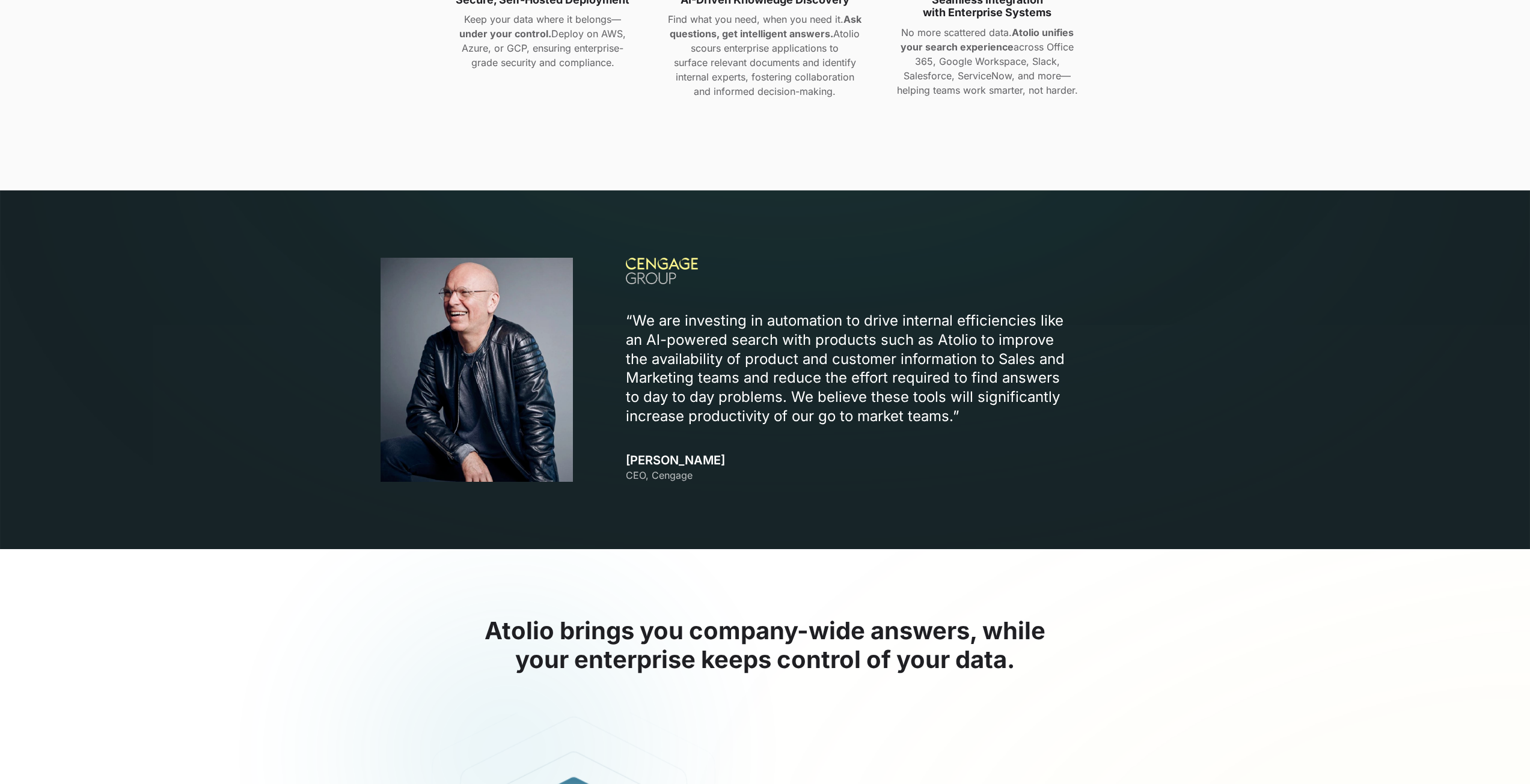
scroll to position [1082, 0]
